Goal: Task Accomplishment & Management: Complete application form

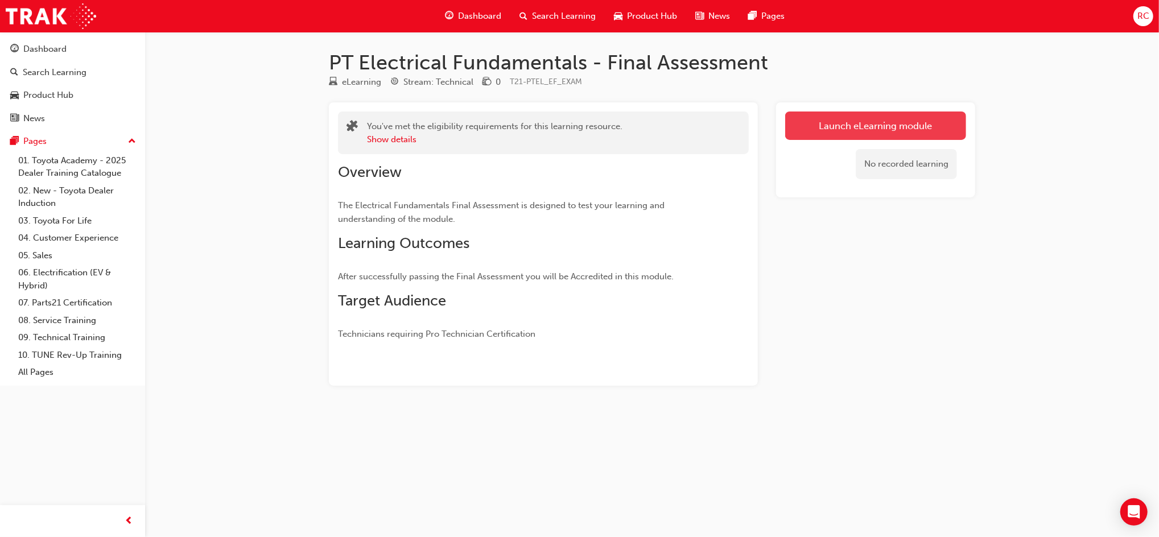
click at [834, 123] on link "Launch eLearning module" at bounding box center [875, 126] width 181 height 28
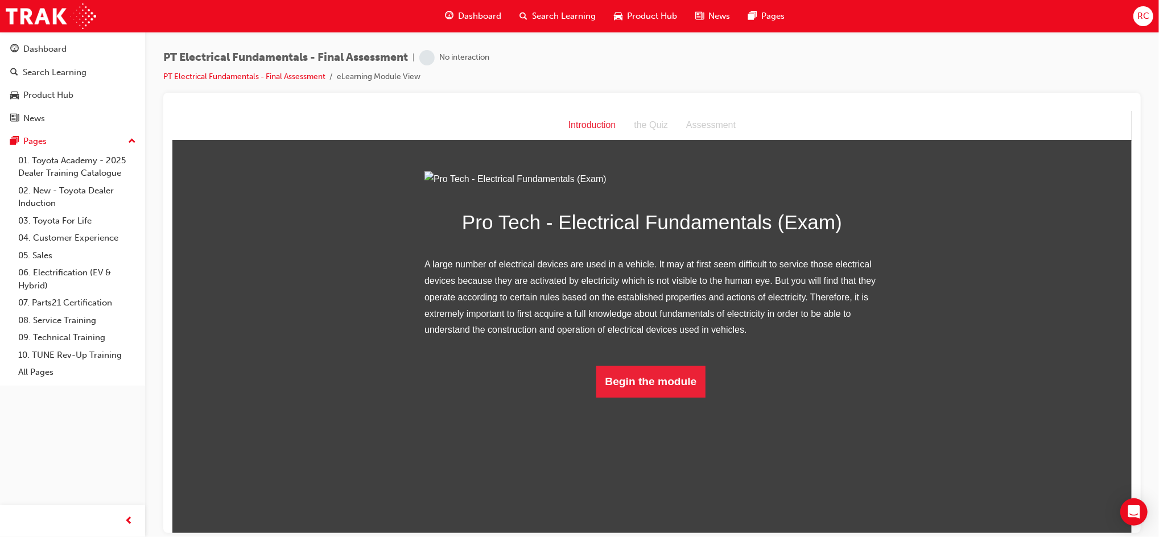
click at [654, 397] on div "Pro Tech - Electrical Fundamentals (Exam) A large number of electrical devices …" at bounding box center [651, 284] width 455 height 226
click at [658, 397] on button "Begin the module" at bounding box center [651, 381] width 110 height 32
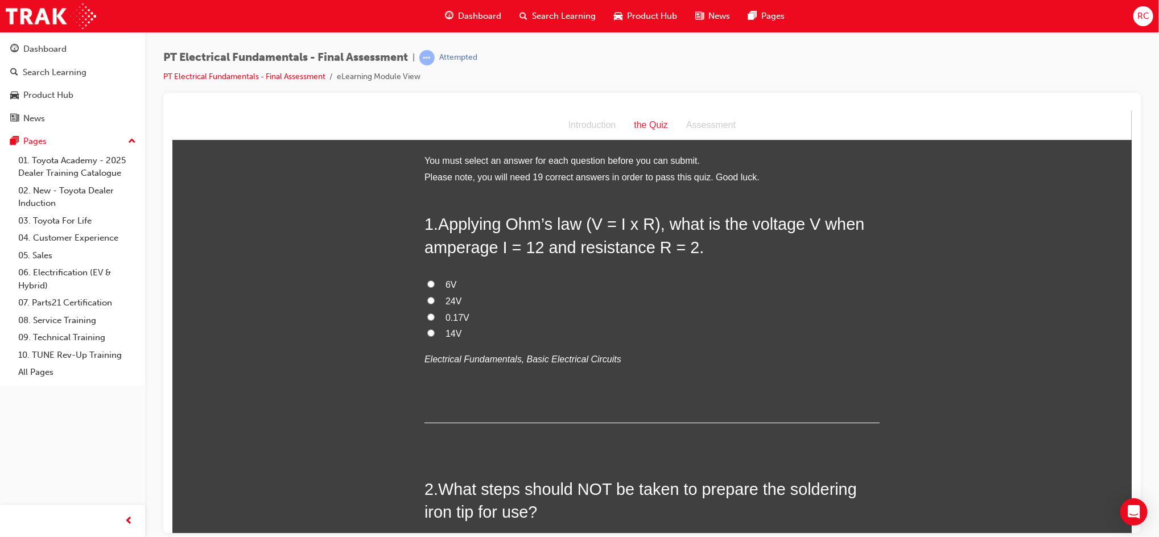
click at [445, 303] on span "24V" at bounding box center [453, 301] width 16 height 10
click at [434, 303] on input "24V" at bounding box center [430, 299] width 7 height 7
radio input "true"
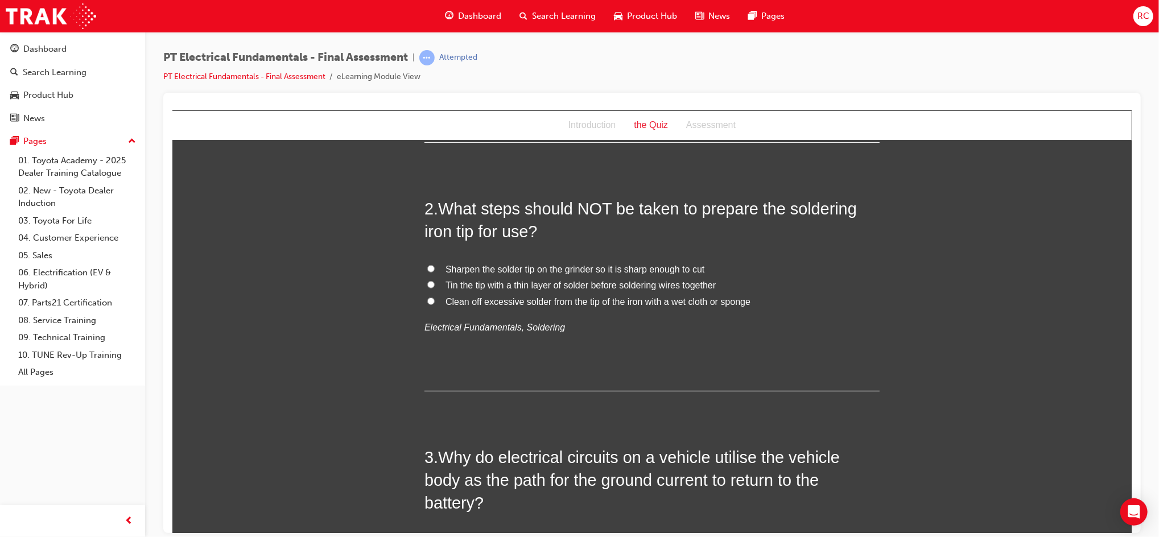
scroll to position [303, 0]
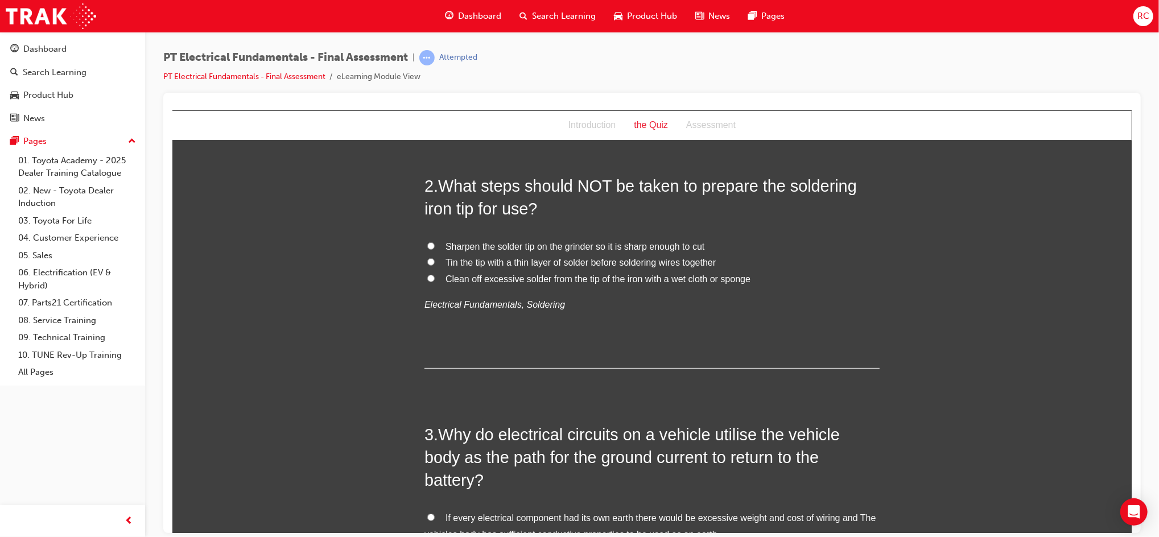
click at [579, 241] on span "Sharpen the solder tip on the grinder so it is sharp enough to cut" at bounding box center [574, 246] width 259 height 10
click at [434, 242] on input "Sharpen the solder tip on the grinder so it is sharp enough to cut" at bounding box center [430, 245] width 7 height 7
radio input "true"
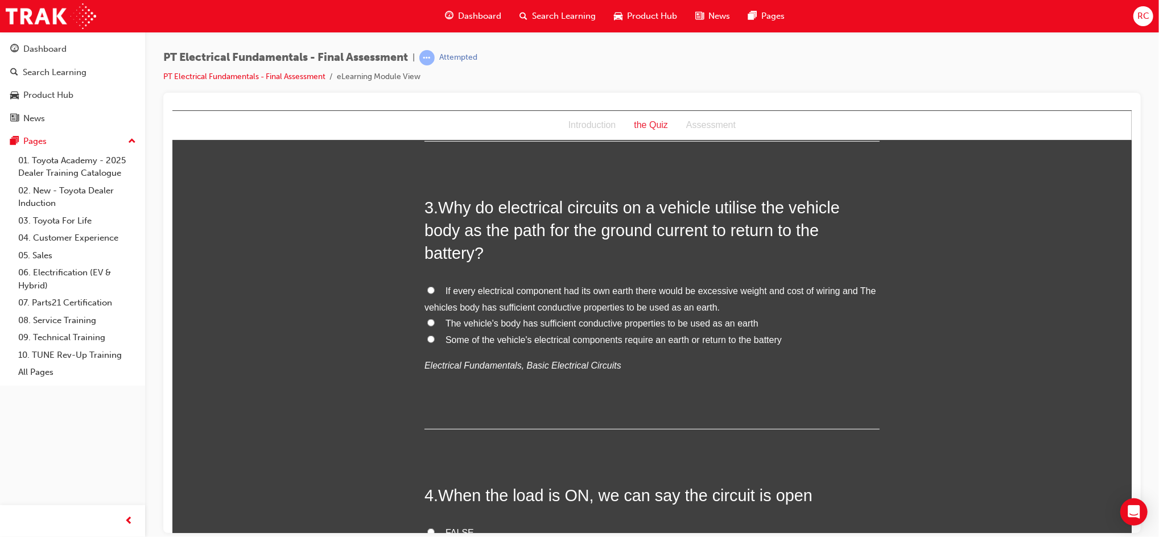
scroll to position [531, 0]
click at [507, 285] on span "If every electrical component had its own earth there would be excessive weight…" at bounding box center [650, 298] width 452 height 26
click at [434, 286] on input "If every electrical component had its own earth there would be excessive weight…" at bounding box center [430, 289] width 7 height 7
radio input "true"
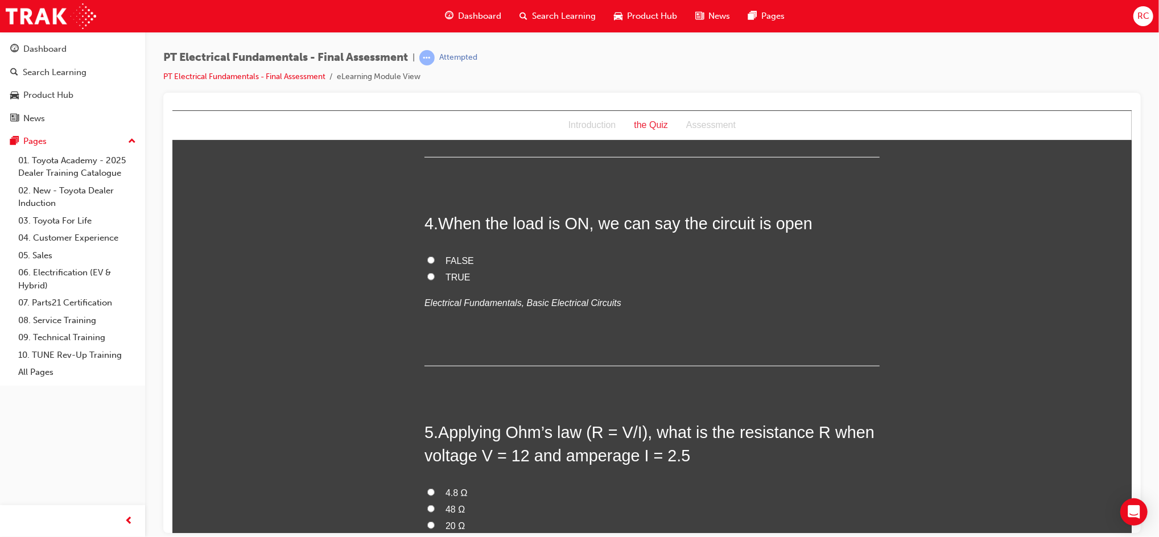
scroll to position [834, 0]
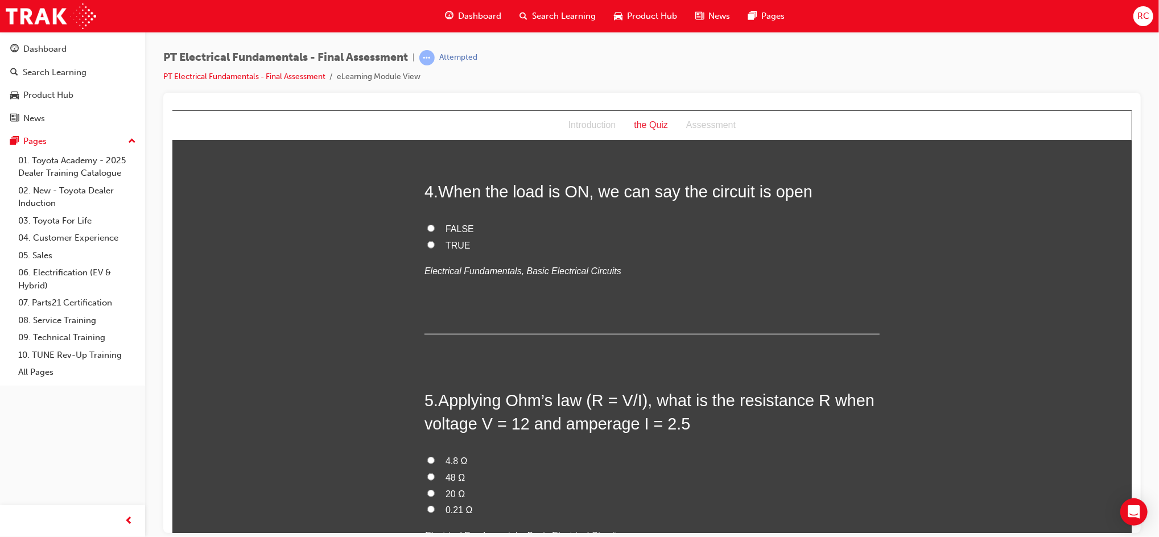
click at [427, 241] on input "TRUE" at bounding box center [430, 244] width 7 height 7
radio input "true"
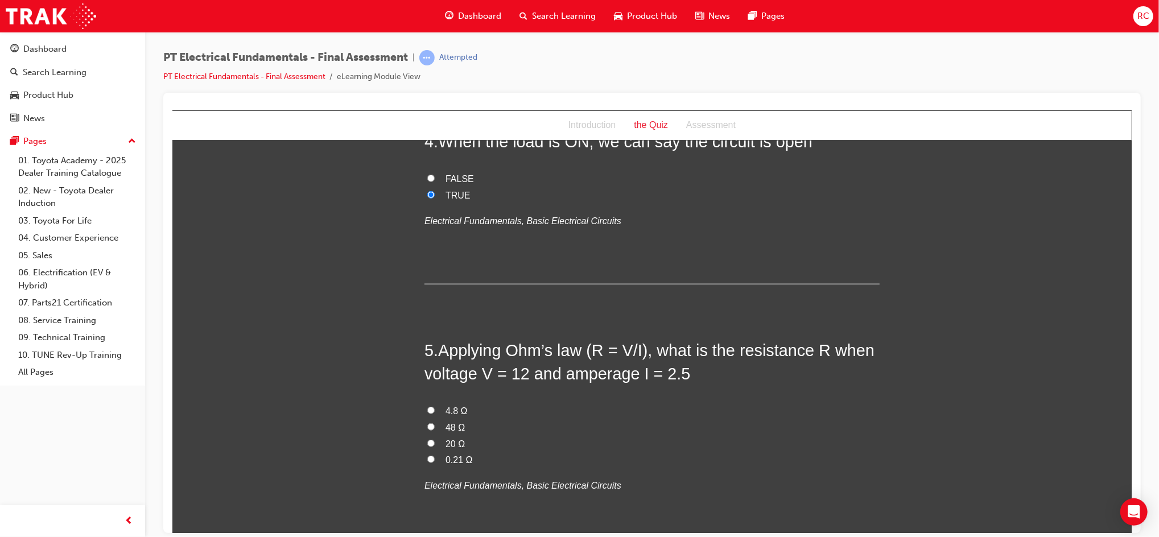
scroll to position [910, 0]
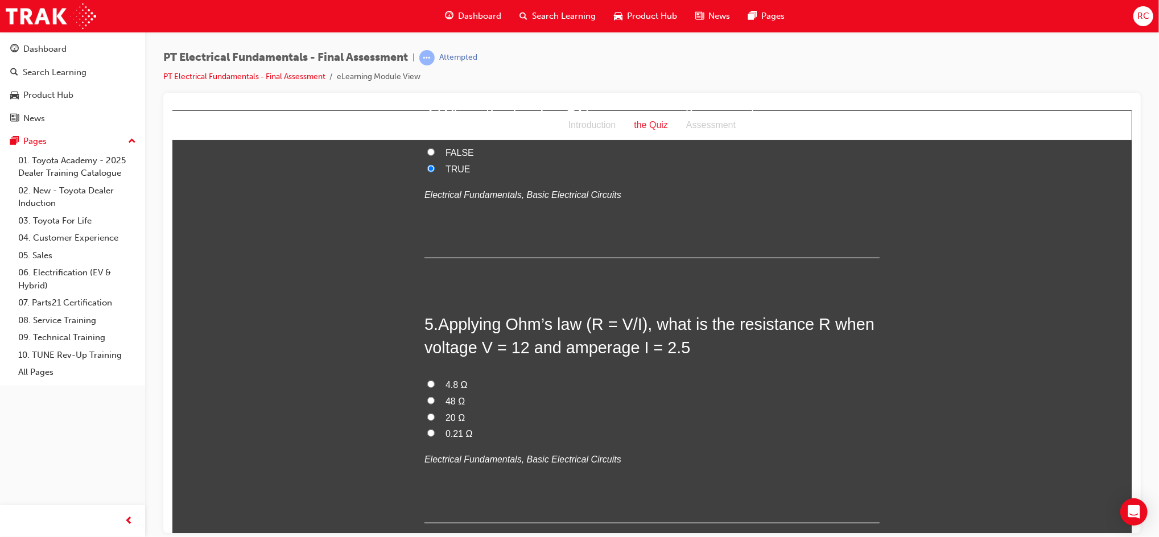
click at [455, 379] on span "4.8 Ω" at bounding box center [456, 384] width 22 height 10
click at [434, 380] on input "4.8 Ω" at bounding box center [430, 383] width 7 height 7
radio input "true"
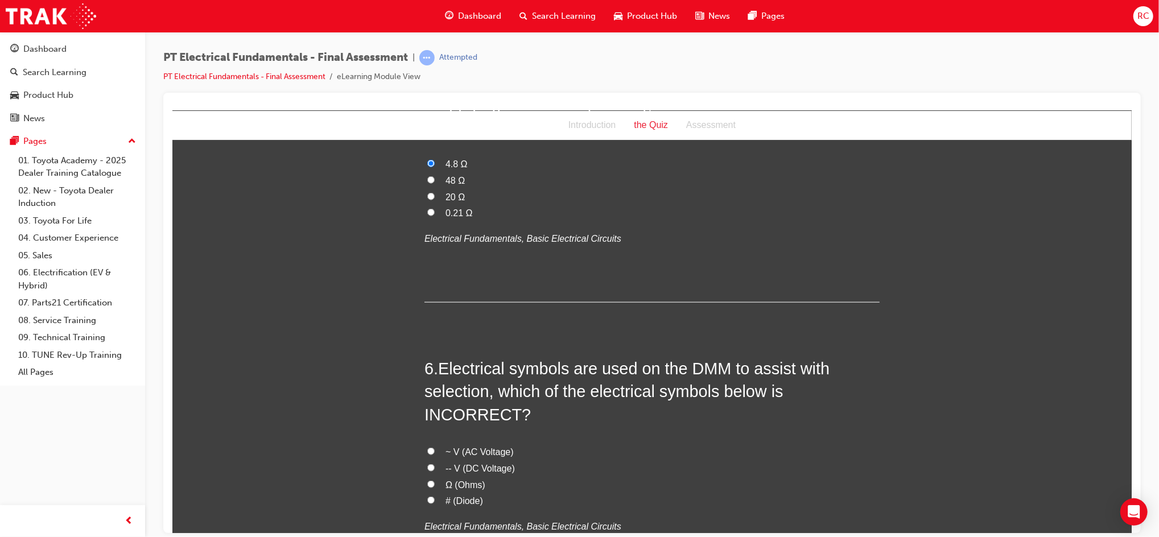
scroll to position [1214, 0]
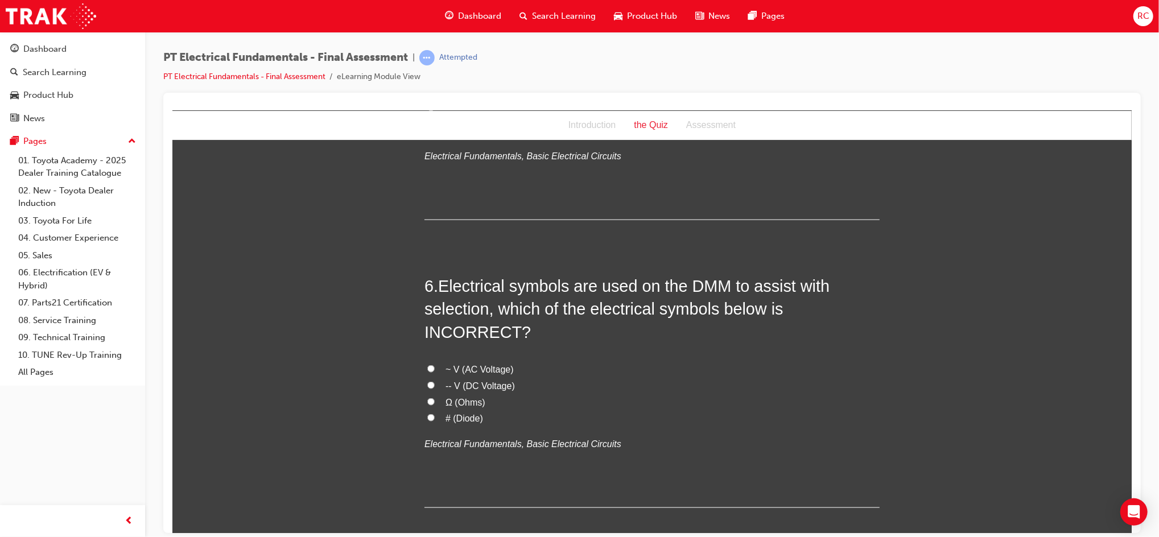
click at [459, 413] on span "# (Diode)" at bounding box center [464, 418] width 38 height 10
click at [434, 414] on input "# (Diode)" at bounding box center [430, 417] width 7 height 7
radio input "true"
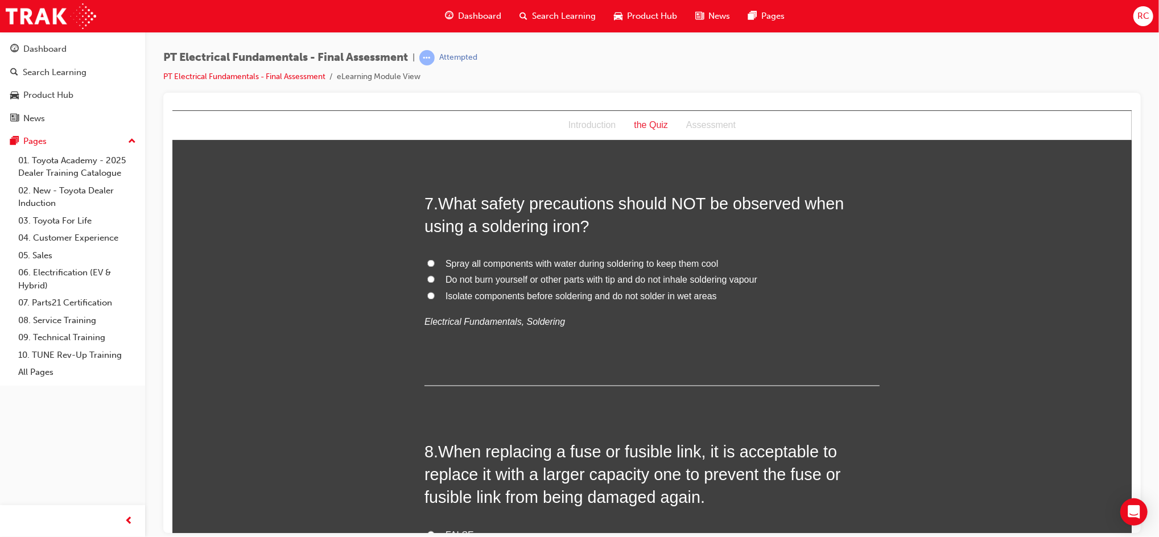
scroll to position [1593, 0]
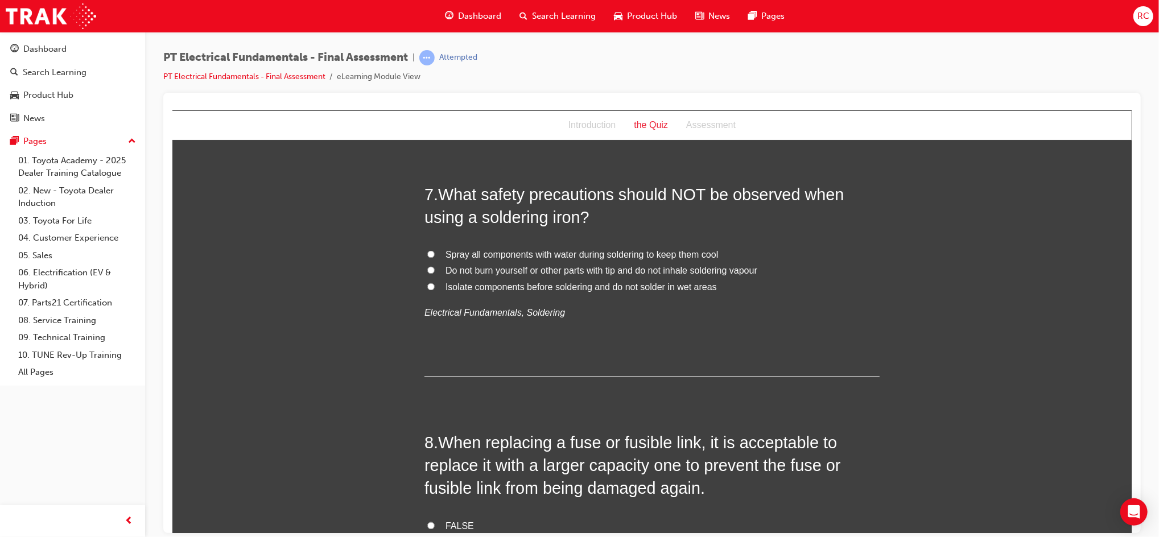
click at [601, 250] on span "Spray all components with water during soldering to keep them cool" at bounding box center [581, 255] width 273 height 10
click at [434, 250] on input "Spray all components with water during soldering to keep them cool" at bounding box center [430, 253] width 7 height 7
radio input "true"
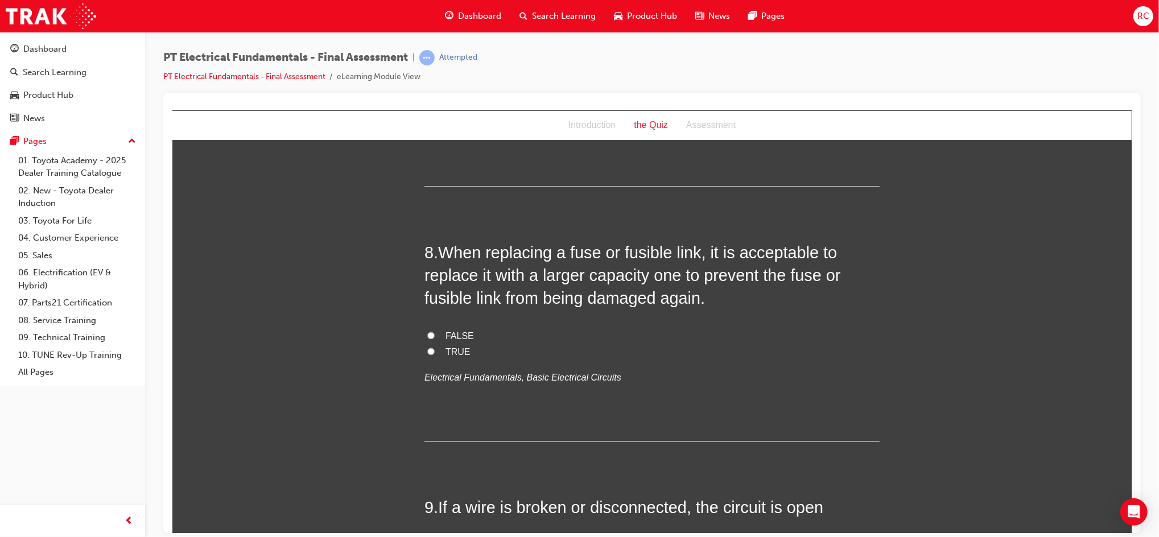
scroll to position [1821, 0]
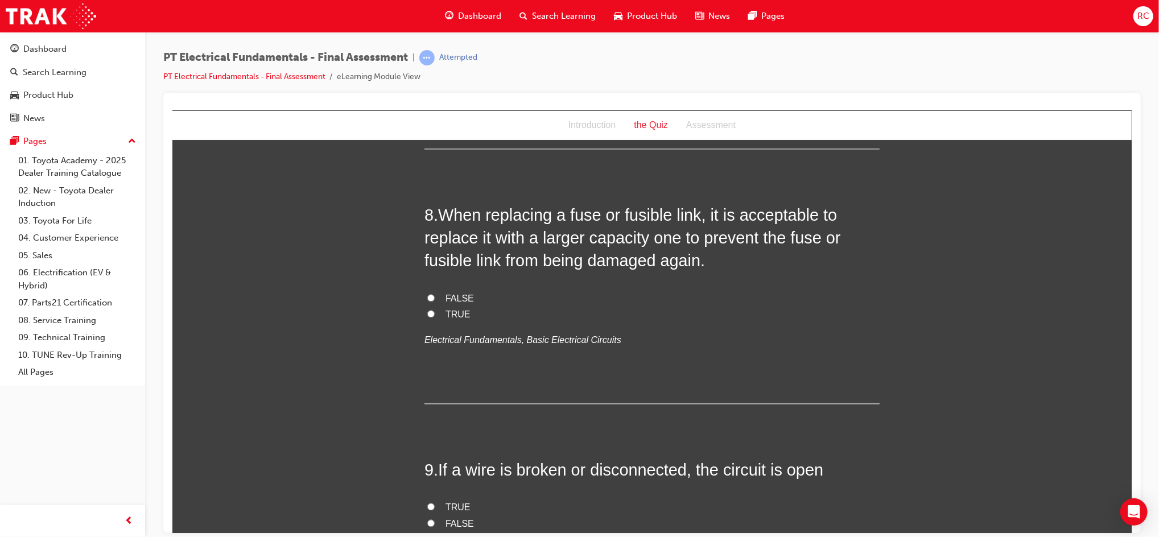
click at [436, 291] on label "FALSE" at bounding box center [651, 299] width 455 height 16
click at [434, 294] on input "FALSE" at bounding box center [430, 297] width 7 height 7
radio input "true"
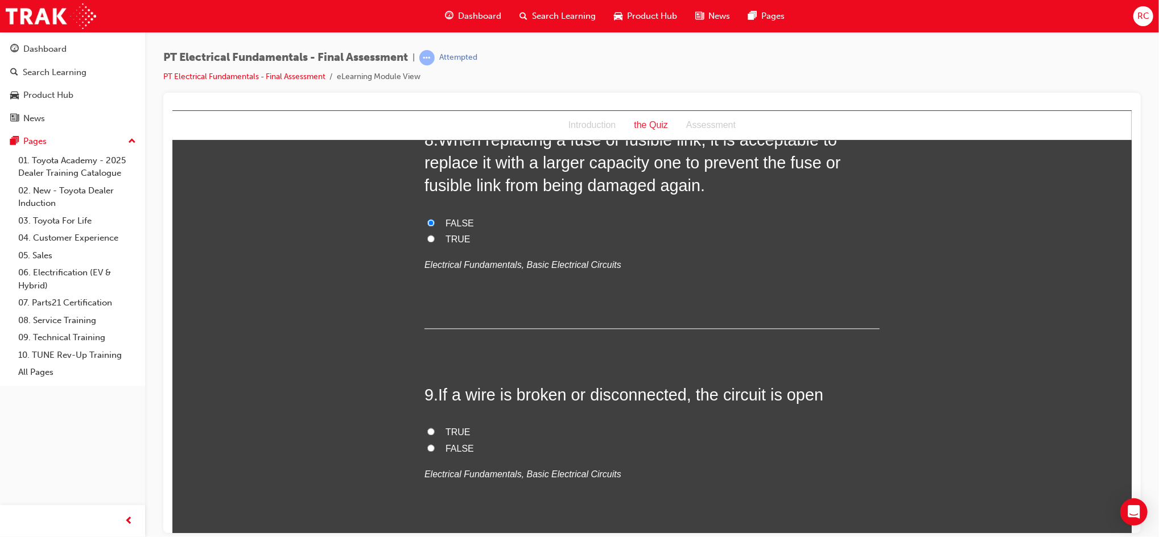
scroll to position [1972, 0]
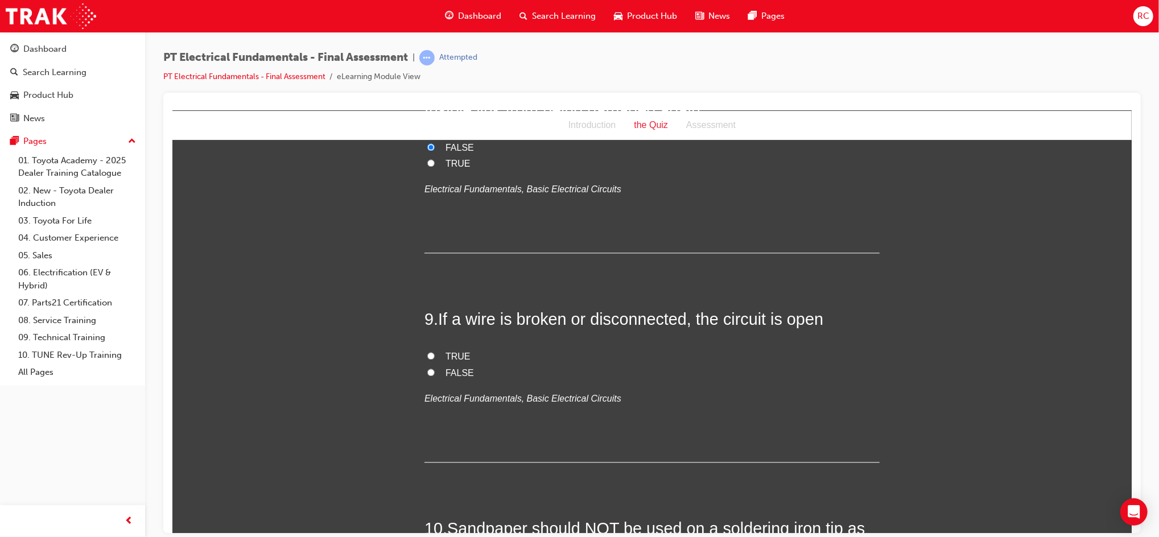
click at [448, 351] on span "TRUE" at bounding box center [457, 356] width 25 height 10
click at [434, 352] on input "TRUE" at bounding box center [430, 355] width 7 height 7
radio input "true"
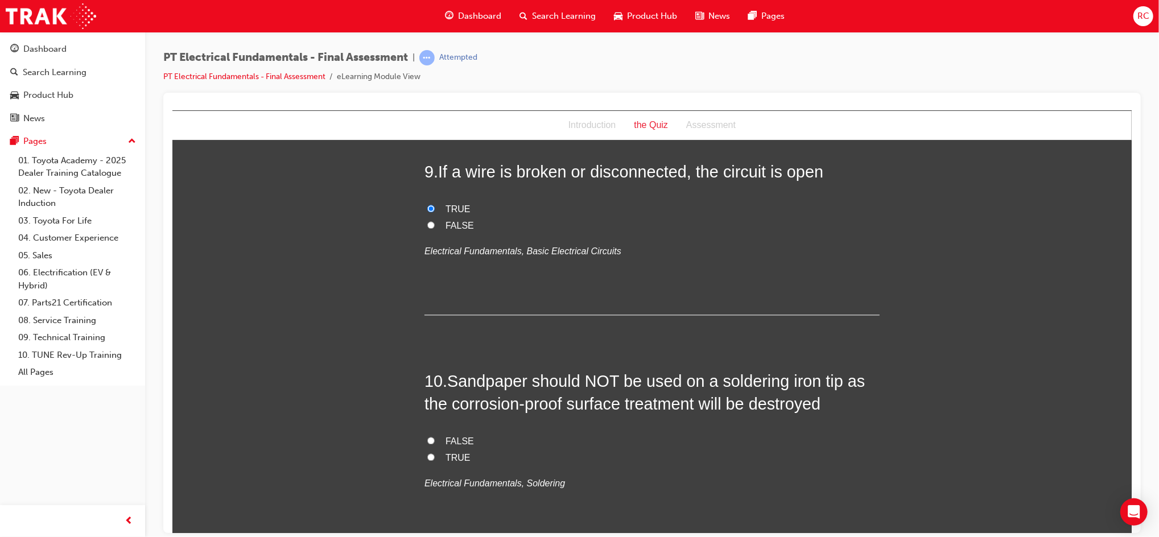
scroll to position [2124, 0]
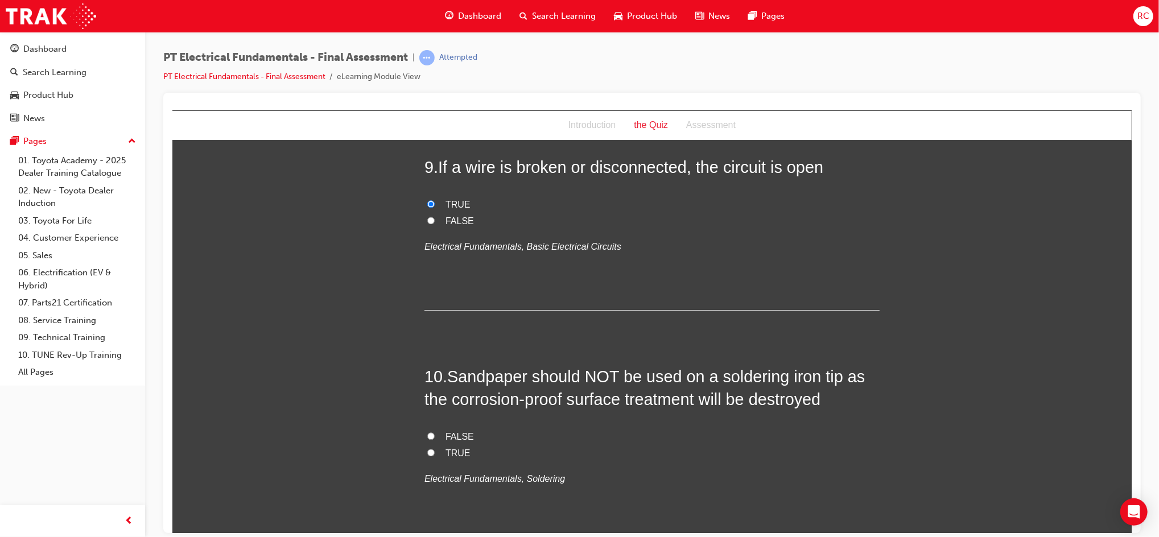
click at [460, 448] on span "TRUE" at bounding box center [457, 453] width 25 height 10
click at [434, 448] on input "TRUE" at bounding box center [430, 451] width 7 height 7
radio input "true"
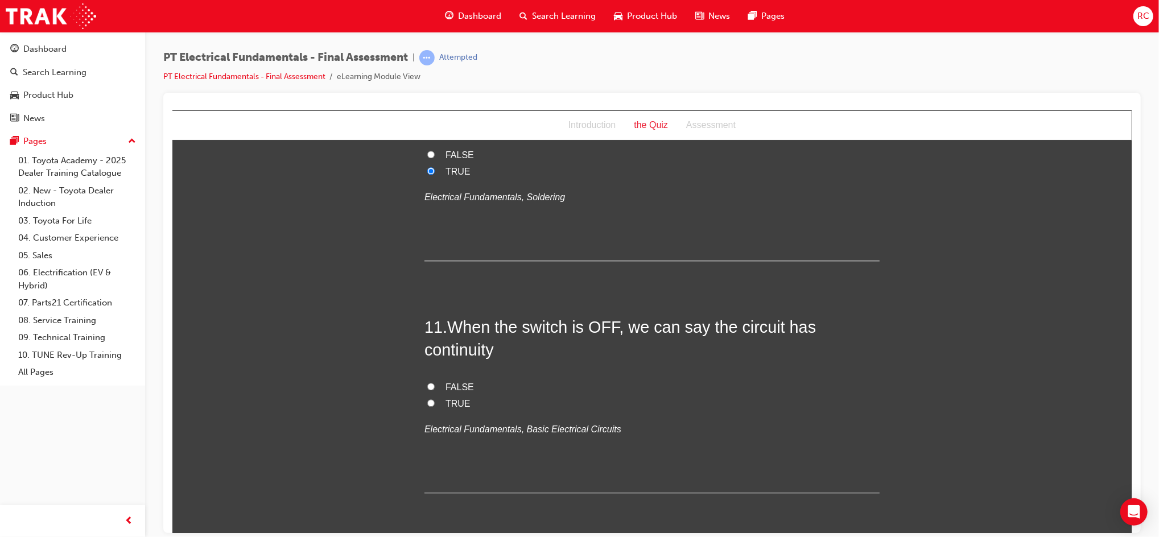
scroll to position [2427, 0]
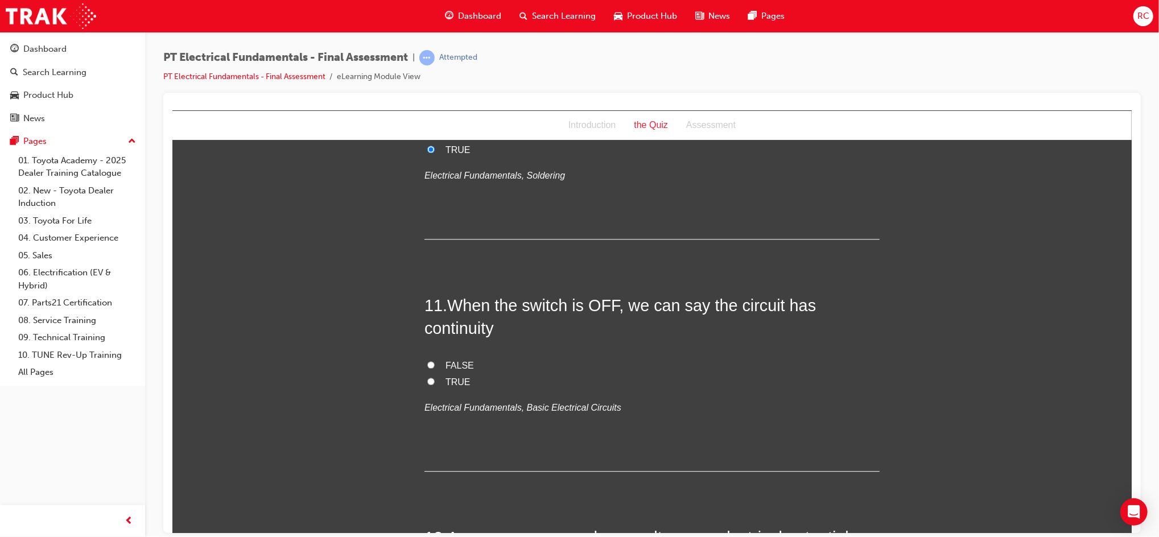
click at [458, 360] on span "FALSE" at bounding box center [459, 365] width 28 height 10
click at [434, 361] on input "FALSE" at bounding box center [430, 364] width 7 height 7
radio input "true"
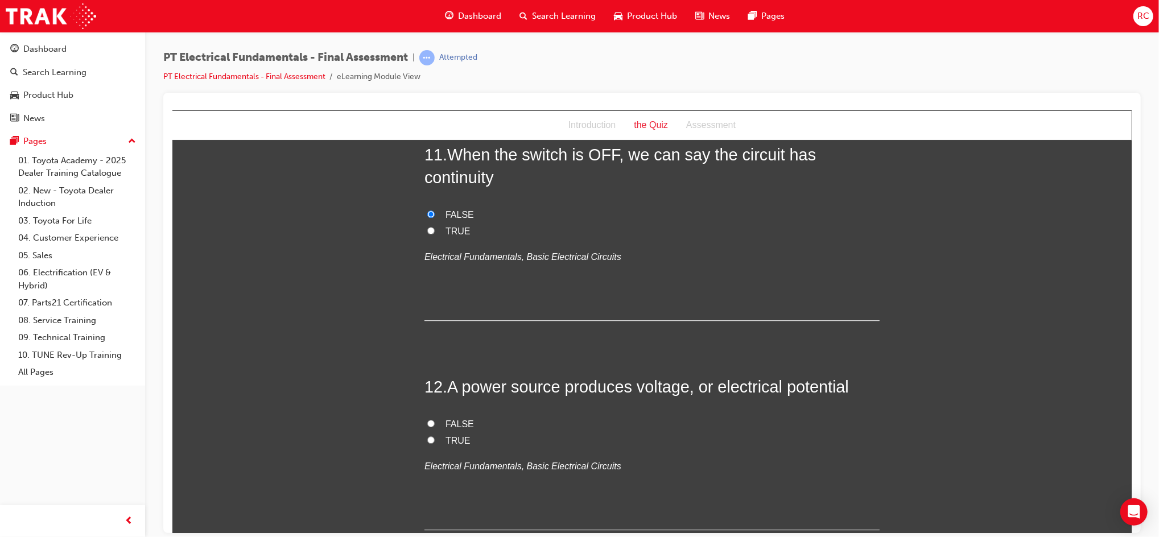
scroll to position [2579, 0]
click at [457, 434] on span "TRUE" at bounding box center [457, 439] width 25 height 10
click at [434, 435] on input "TRUE" at bounding box center [430, 438] width 7 height 7
radio input "true"
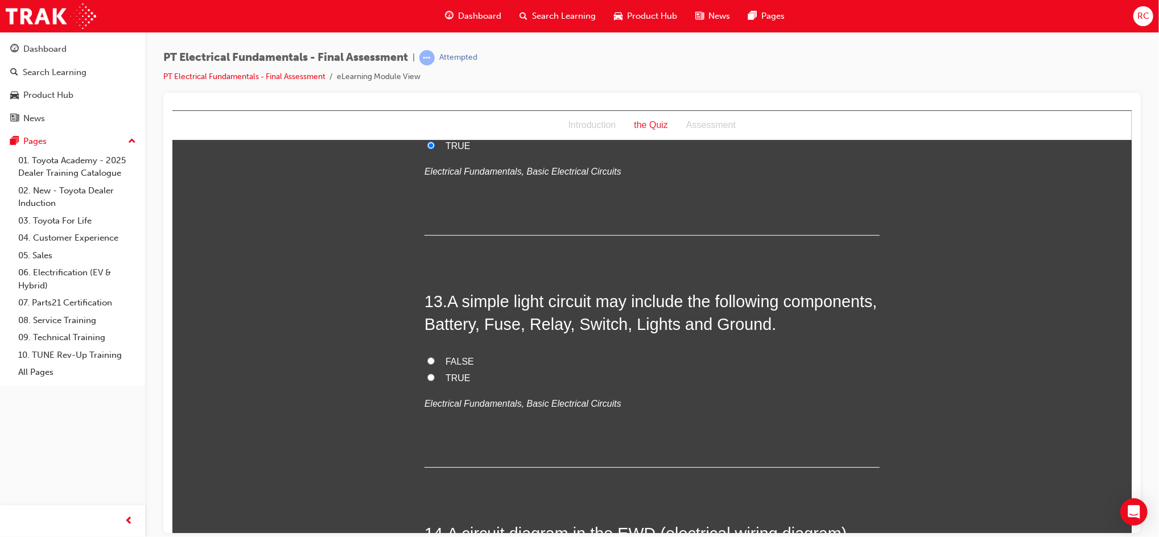
scroll to position [2882, 0]
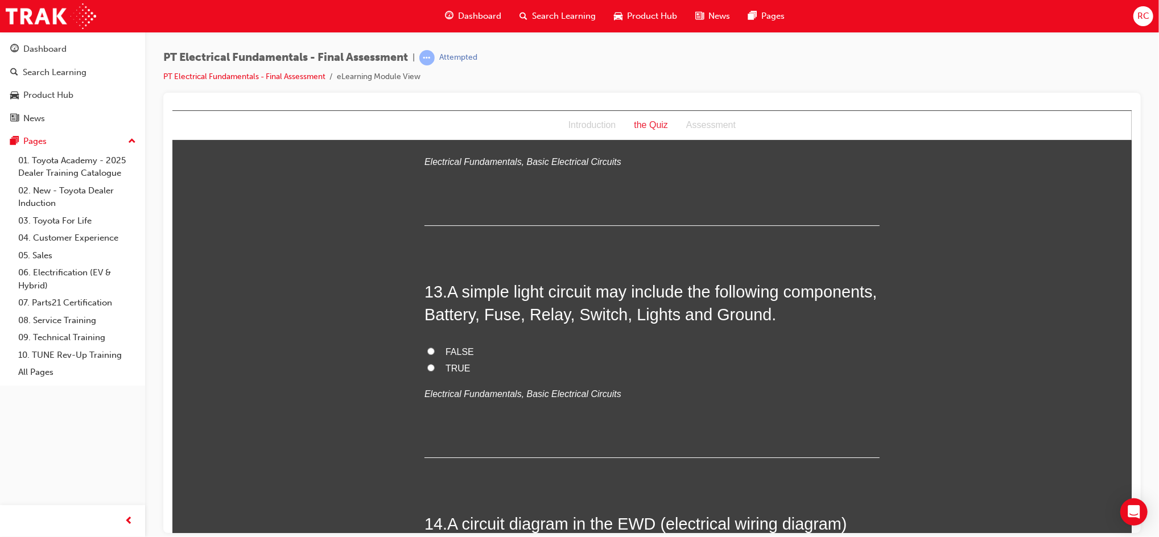
drag, startPoint x: 449, startPoint y: 319, endPoint x: 465, endPoint y: 317, distance: 16.6
click at [448, 363] on span "TRUE" at bounding box center [457, 368] width 25 height 10
click at [434, 364] on input "TRUE" at bounding box center [430, 367] width 7 height 7
radio input "true"
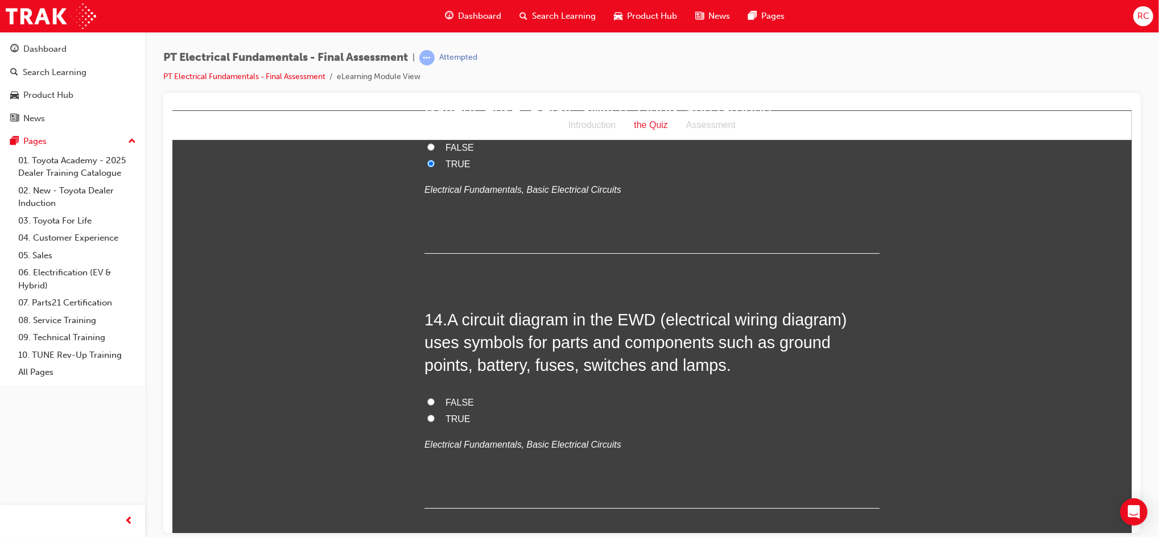
scroll to position [3110, 0]
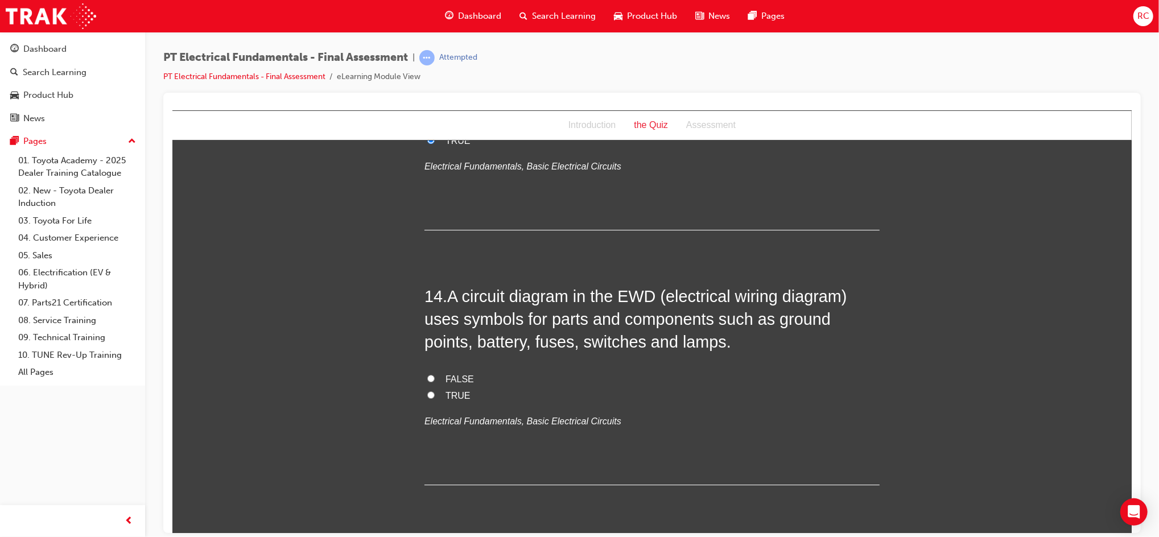
click at [449, 390] on span "TRUE" at bounding box center [457, 395] width 25 height 10
click at [434, 391] on input "TRUE" at bounding box center [430, 394] width 7 height 7
radio input "true"
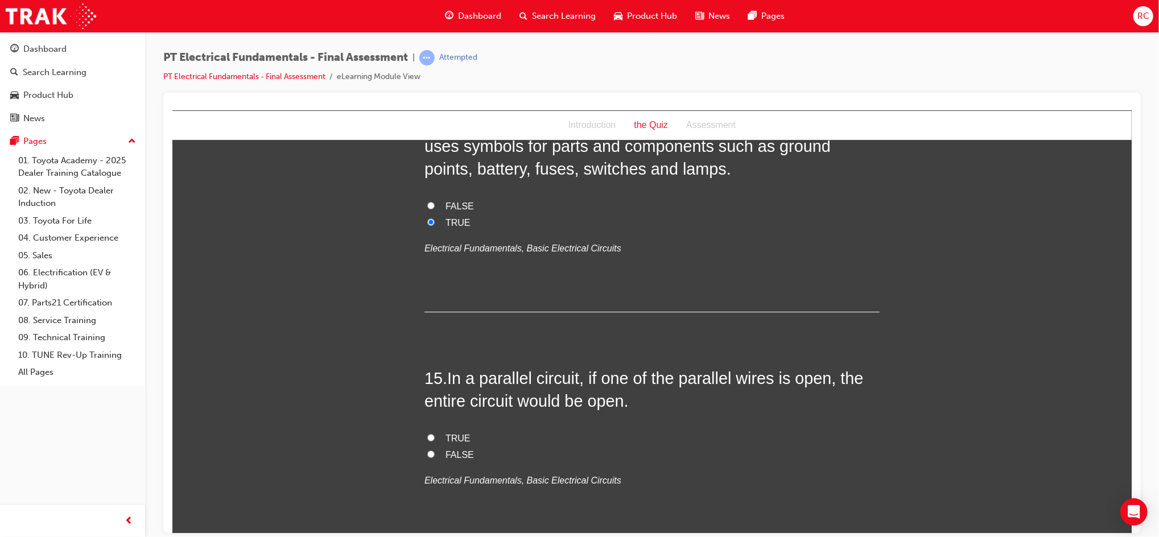
scroll to position [3337, 0]
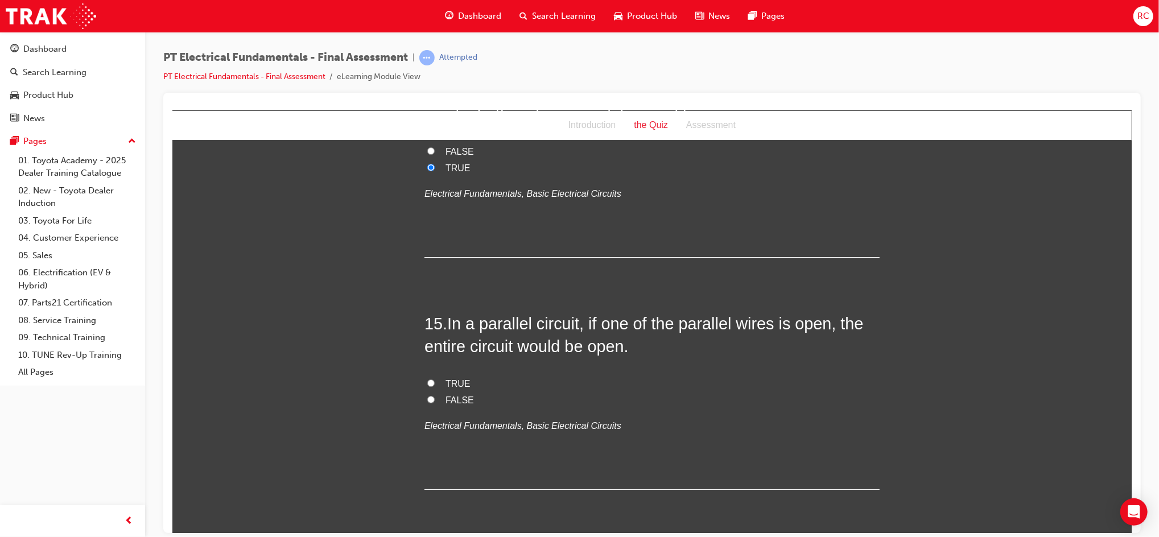
click at [450, 378] on span "TRUE" at bounding box center [457, 383] width 25 height 10
click at [434, 379] on input "TRUE" at bounding box center [430, 382] width 7 height 7
radio input "true"
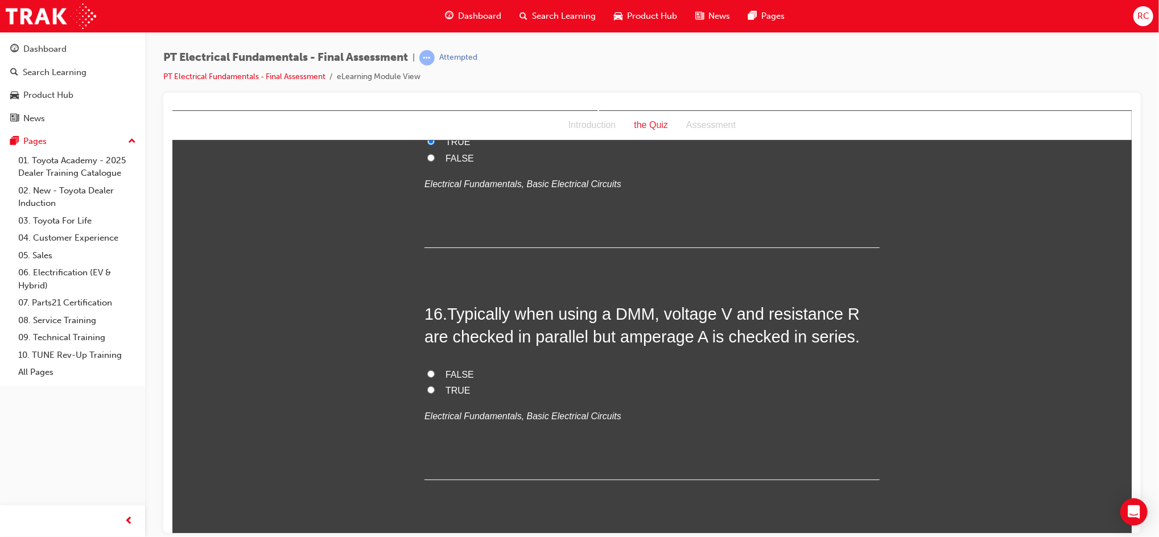
scroll to position [3565, 0]
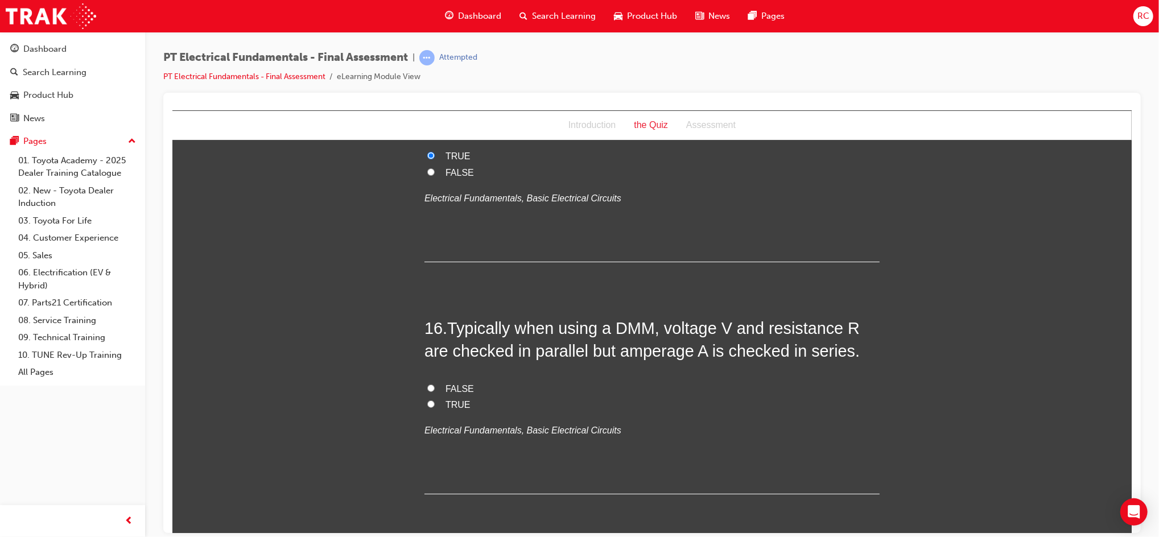
drag, startPoint x: 455, startPoint y: 360, endPoint x: 538, endPoint y: 353, distance: 83.4
click at [455, 399] on span "TRUE" at bounding box center [457, 404] width 25 height 10
click at [434, 400] on input "TRUE" at bounding box center [430, 403] width 7 height 7
radio input "true"
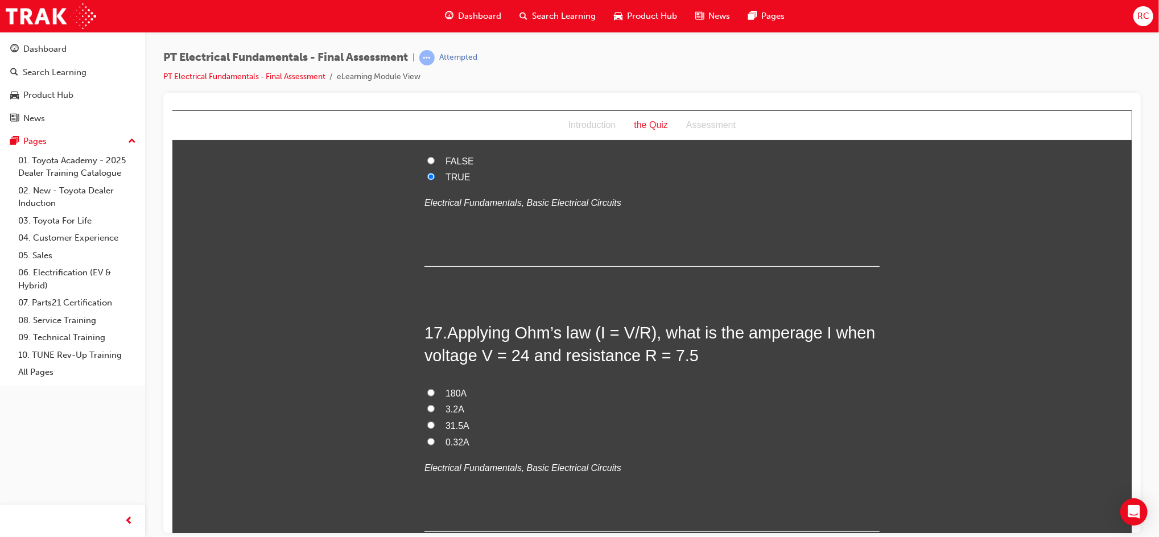
scroll to position [3869, 0]
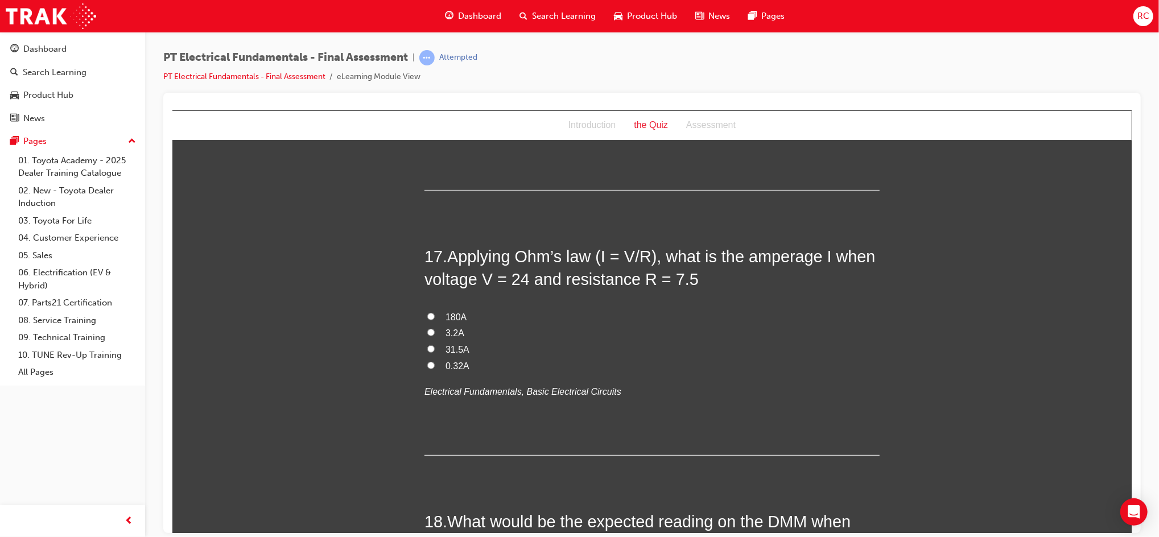
drag, startPoint x: 441, startPoint y: 287, endPoint x: 448, endPoint y: 287, distance: 7.4
click at [445, 328] on span "3.2A" at bounding box center [454, 333] width 19 height 10
click at [434, 328] on input "3.2A" at bounding box center [430, 331] width 7 height 7
radio input "true"
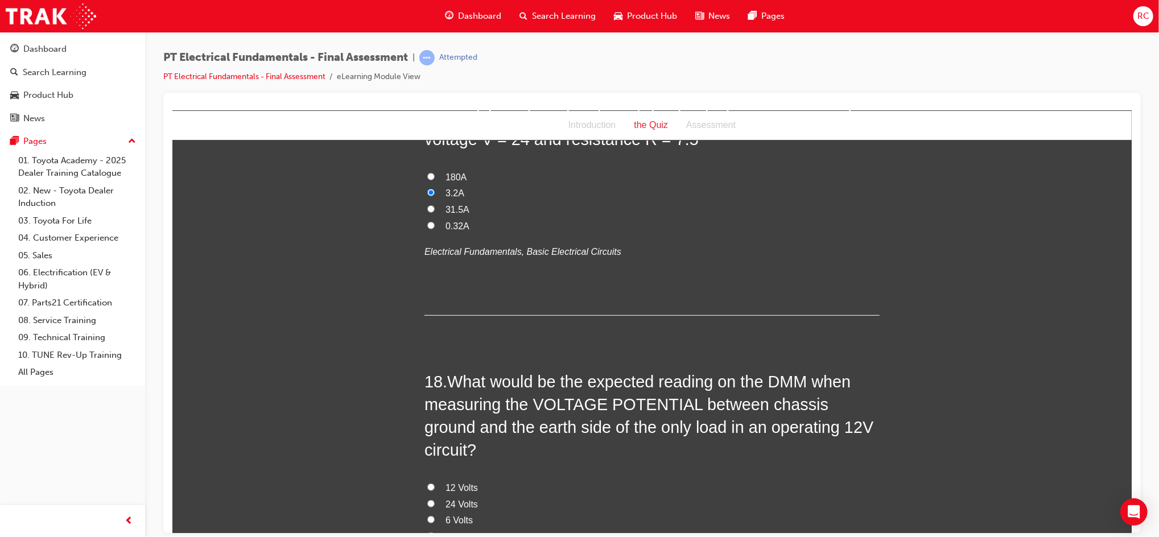
scroll to position [4020, 0]
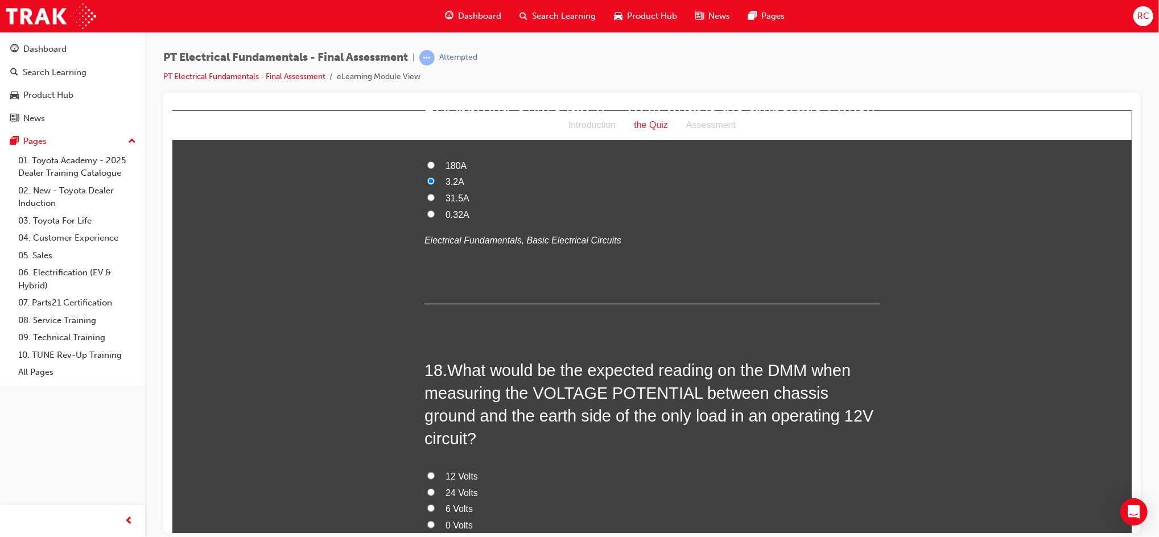
click at [453, 520] on span "0 Volts" at bounding box center [458, 525] width 27 height 10
click at [434, 521] on input "0 Volts" at bounding box center [430, 524] width 7 height 7
radio input "true"
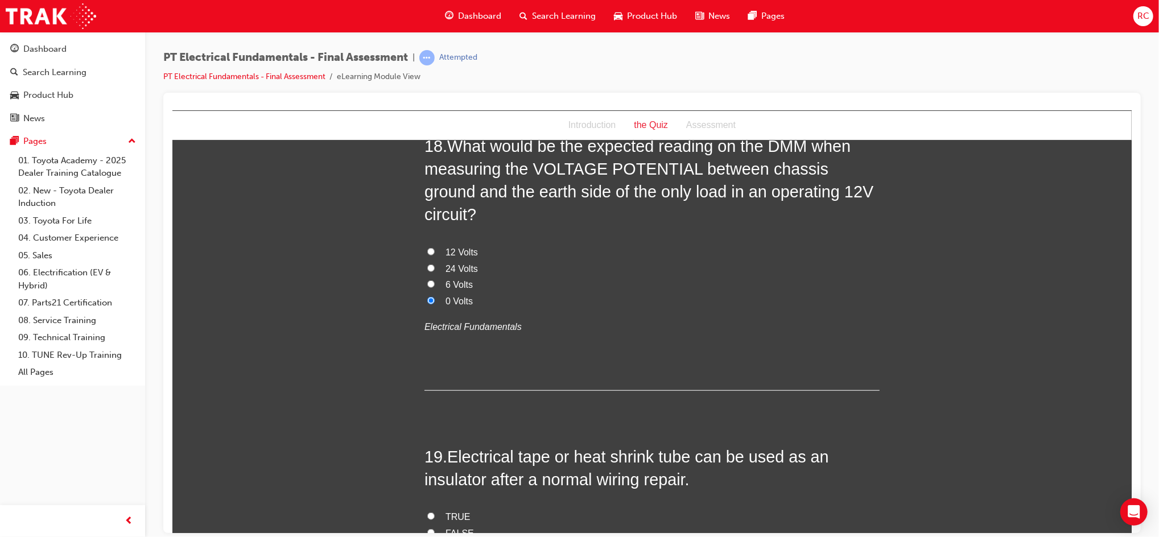
scroll to position [4248, 0]
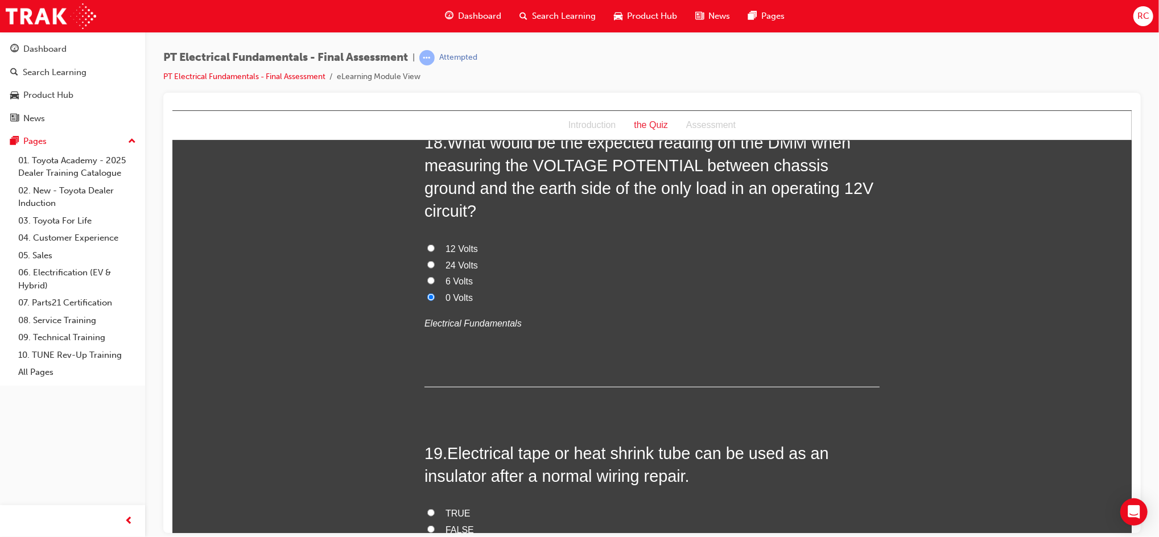
click at [445, 508] on span "TRUE" at bounding box center [457, 513] width 25 height 10
click at [434, 509] on input "TRUE" at bounding box center [430, 512] width 7 height 7
radio input "true"
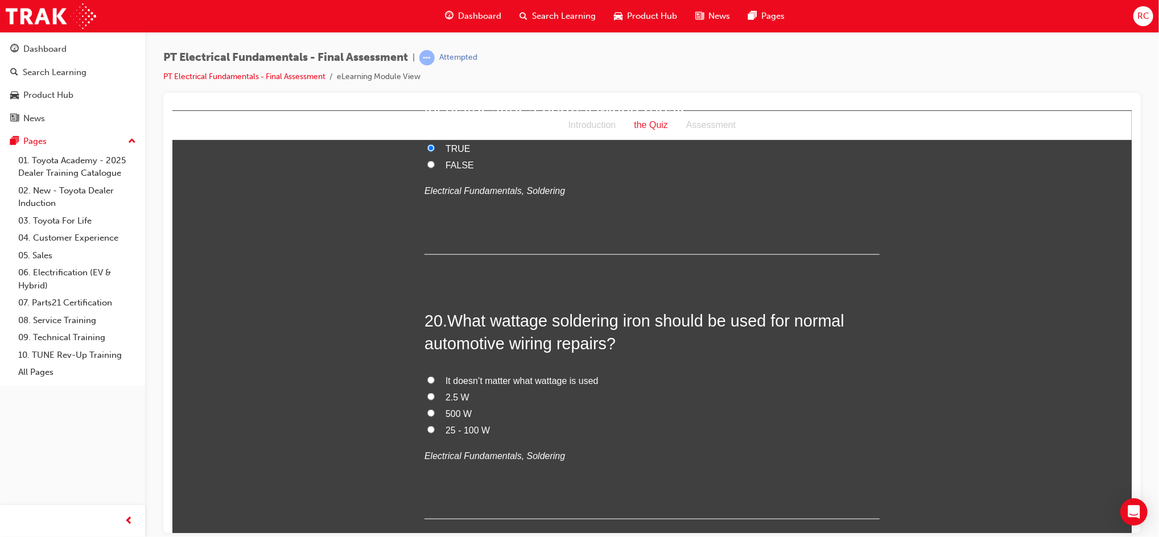
scroll to position [4627, 0]
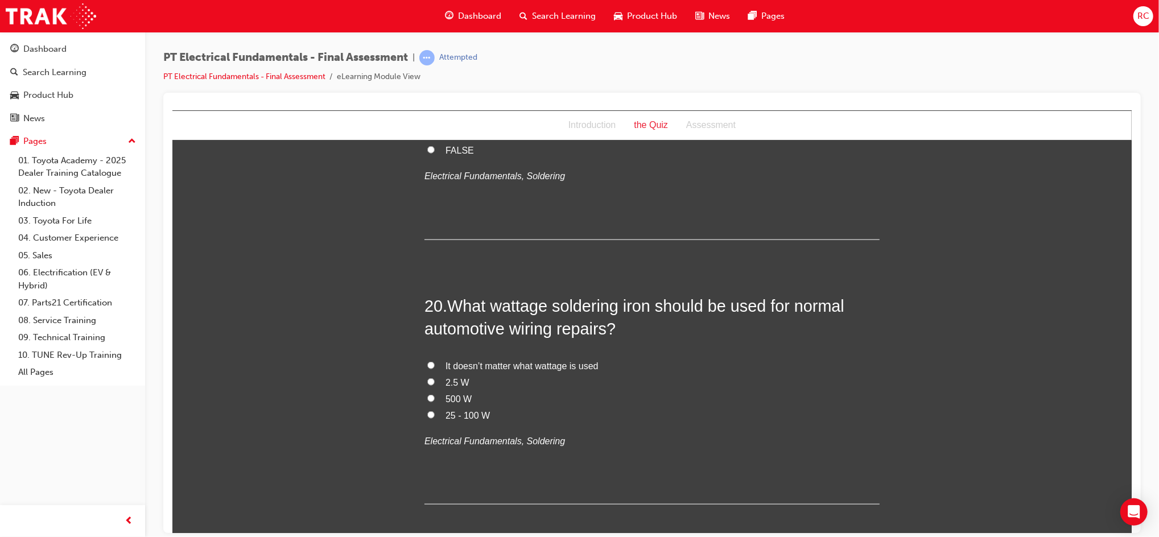
click at [502, 361] on span "It doesn’t matter what wattage is used" at bounding box center [521, 366] width 153 height 10
click at [434, 361] on input "It doesn’t matter what wattage is used" at bounding box center [430, 364] width 7 height 7
radio input "true"
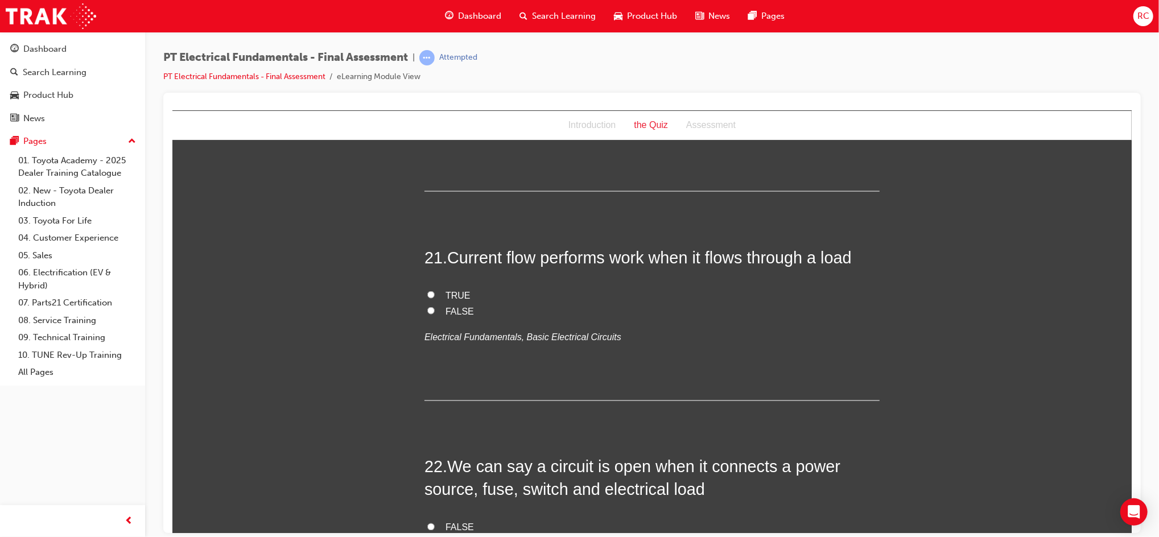
scroll to position [4930, 0]
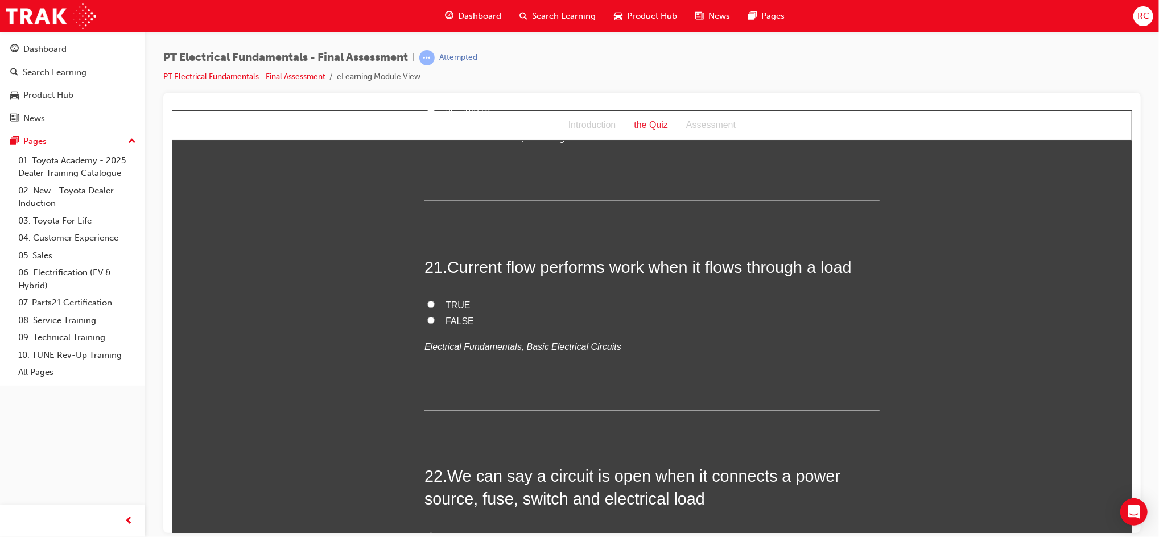
click at [833, 115] on div "Introduction the Quiz Assessment" at bounding box center [651, 125] width 959 height 30
click at [449, 300] on span "TRUE" at bounding box center [457, 305] width 25 height 10
click at [434, 300] on input "TRUE" at bounding box center [430, 303] width 7 height 7
radio input "true"
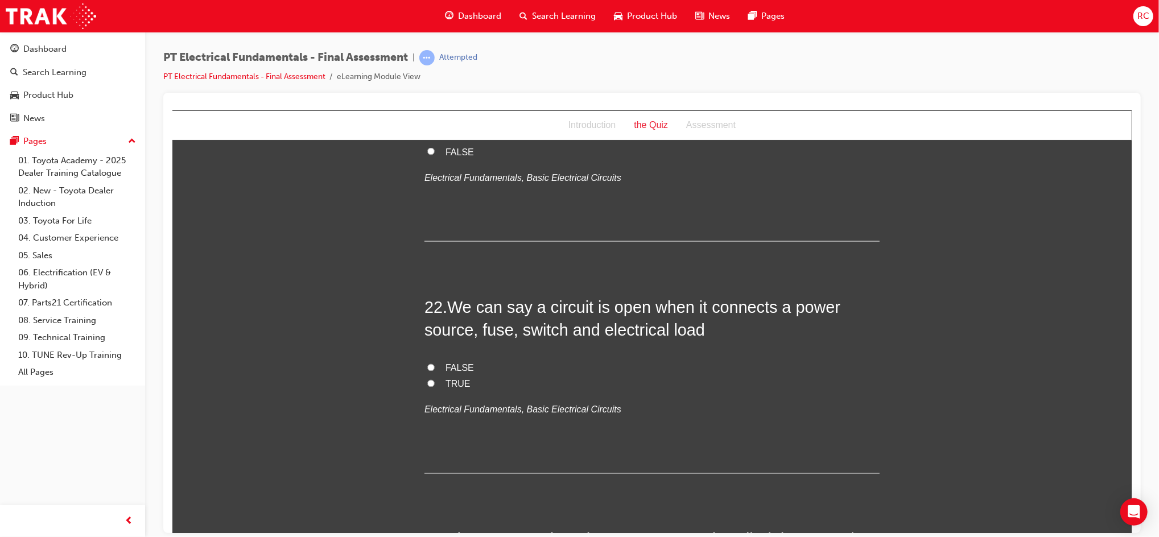
scroll to position [5158, 0]
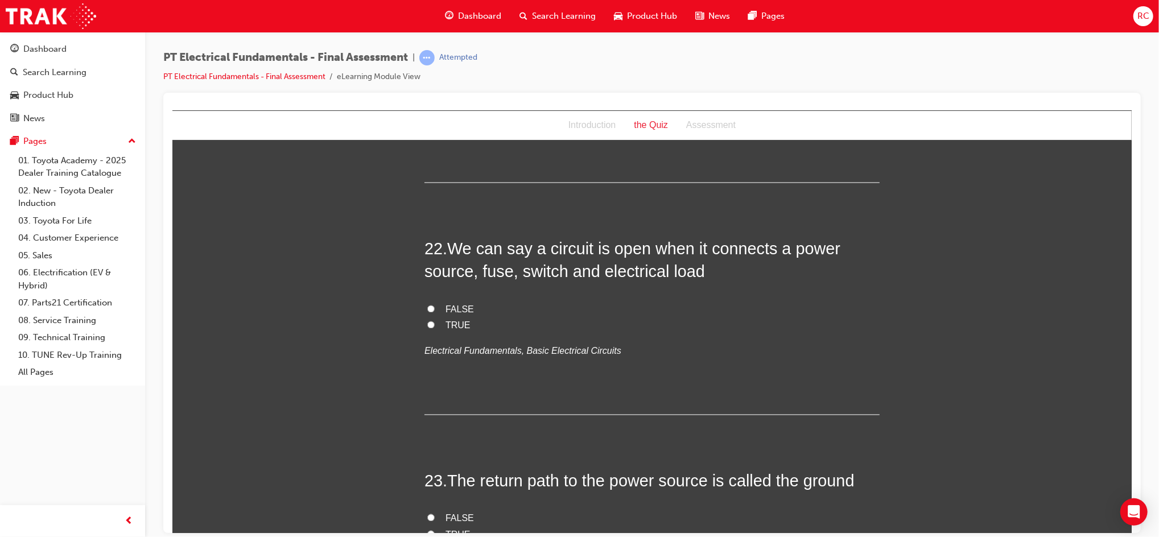
click at [455, 320] on span "TRUE" at bounding box center [457, 325] width 25 height 10
click at [434, 321] on input "TRUE" at bounding box center [430, 324] width 7 height 7
radio input "true"
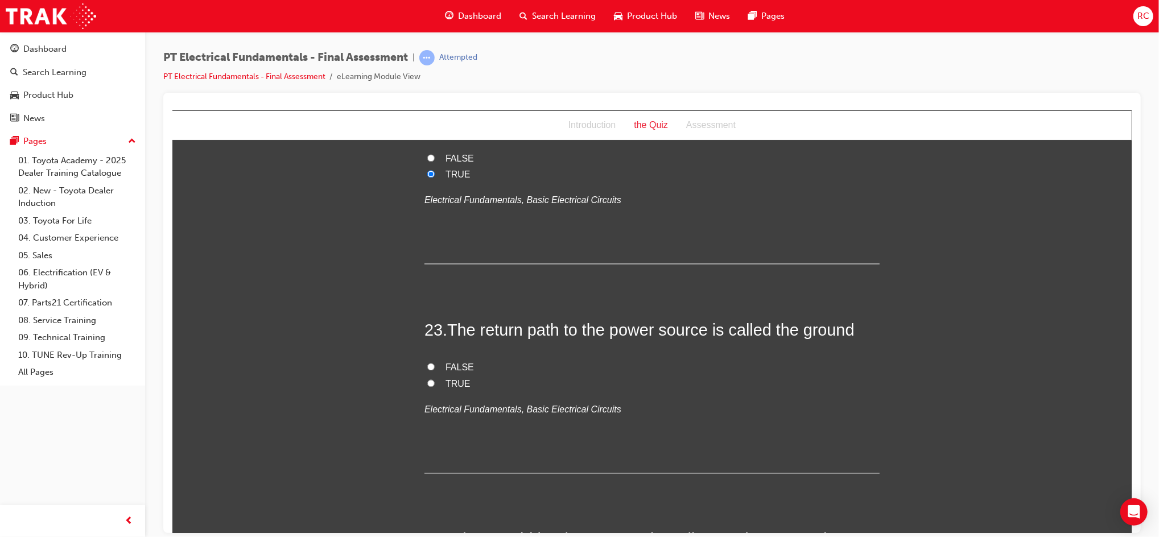
scroll to position [5310, 0]
click at [463, 375] on label "TRUE" at bounding box center [651, 383] width 455 height 16
click at [434, 378] on input "TRUE" at bounding box center [430, 381] width 7 height 7
radio input "true"
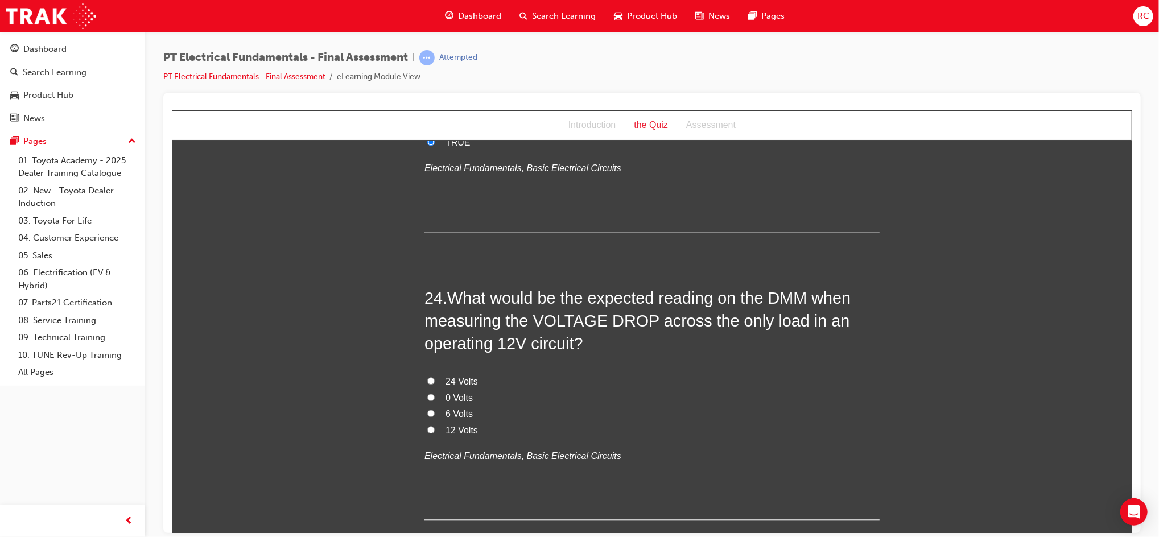
scroll to position [5555, 0]
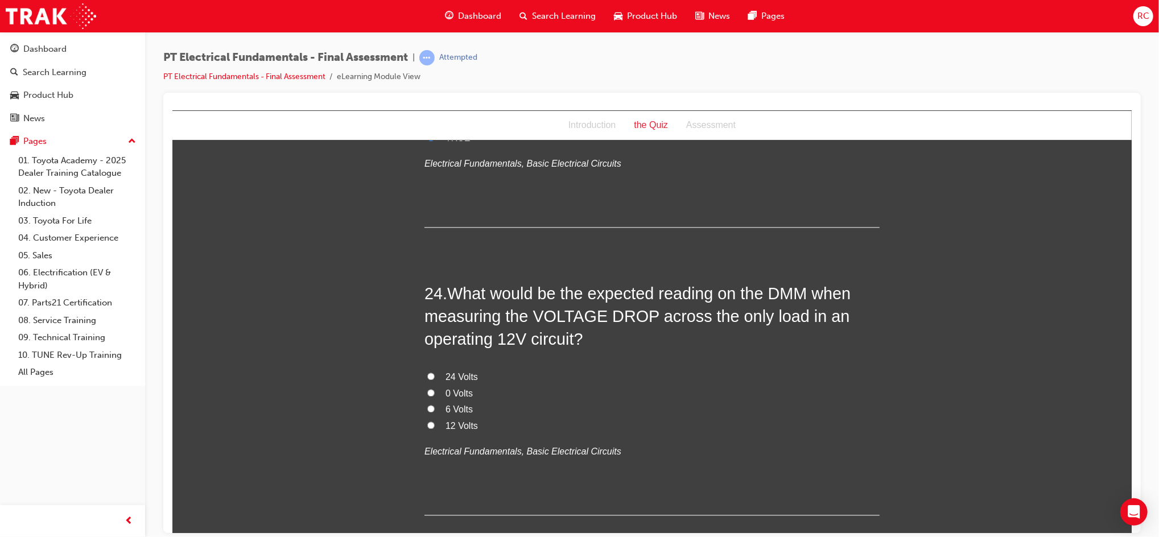
click at [458, 420] on span "12 Volts" at bounding box center [461, 425] width 32 height 10
click at [434, 421] on input "12 Volts" at bounding box center [430, 424] width 7 height 7
radio input "true"
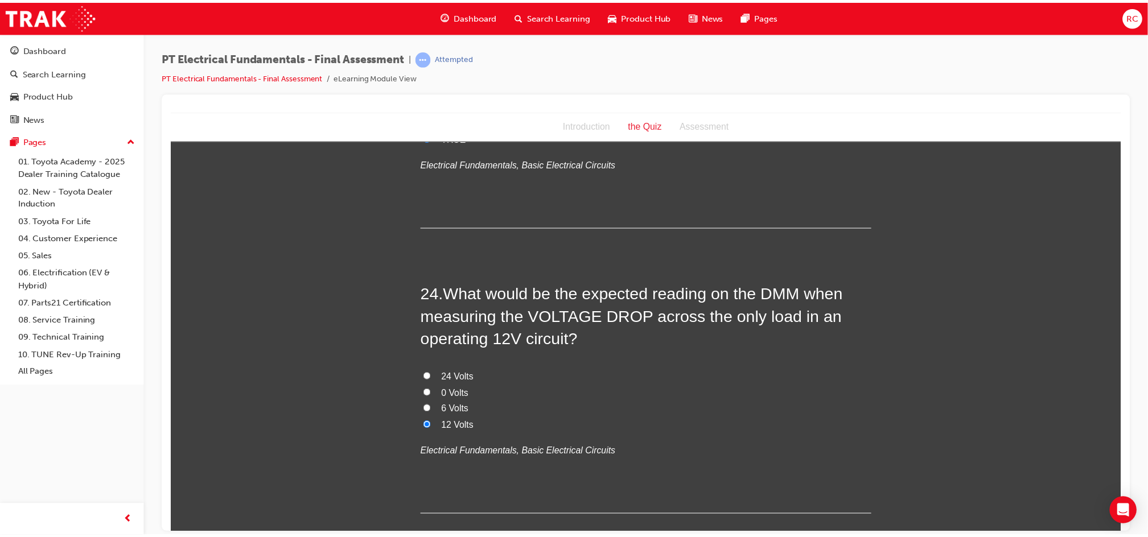
scroll to position [0, 0]
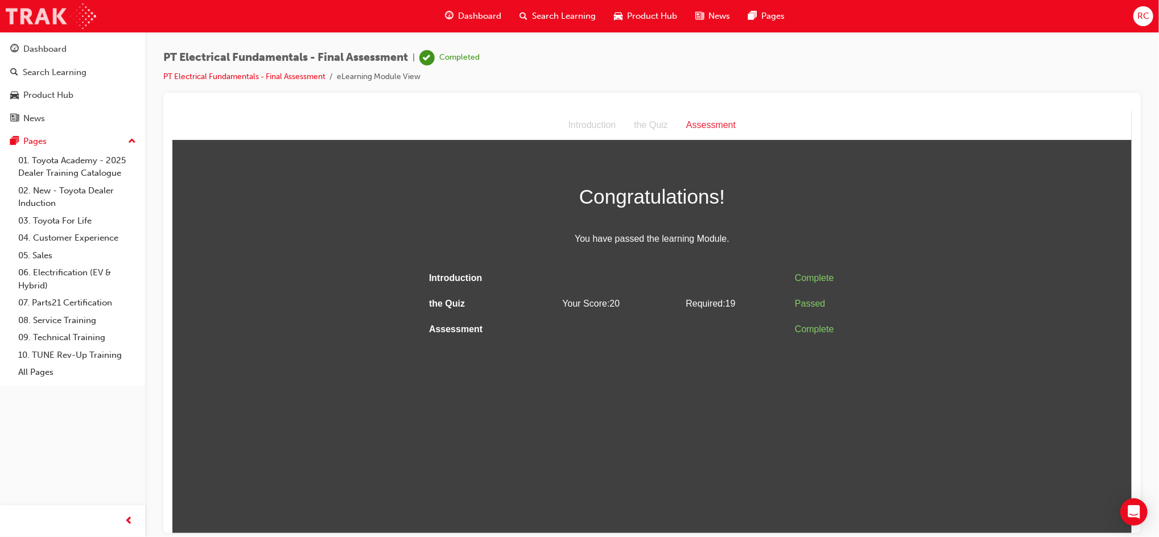
click at [57, 11] on img at bounding box center [51, 16] width 90 height 26
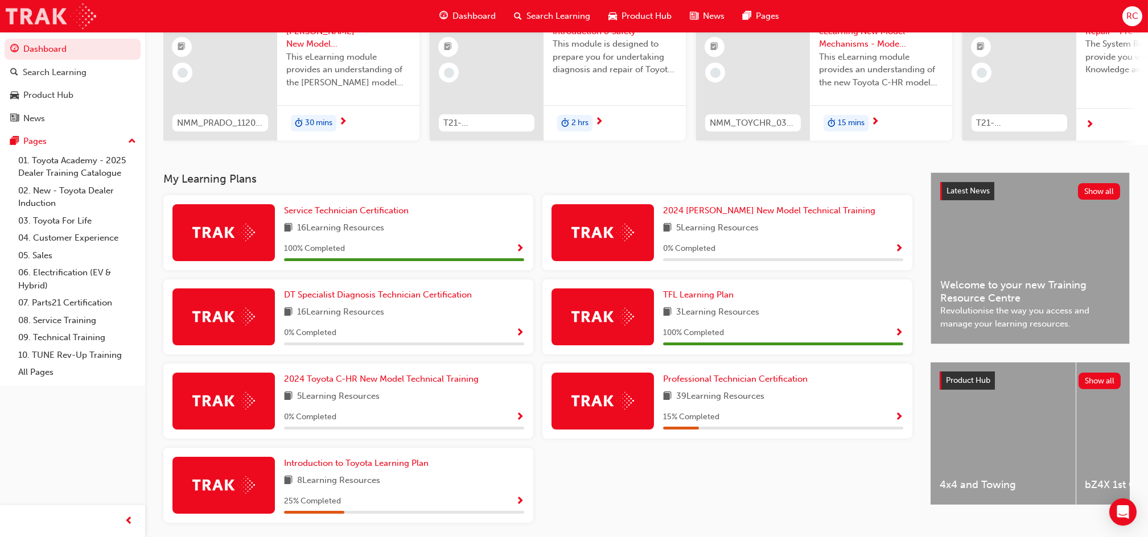
scroll to position [162, 0]
